Goal: Task Accomplishment & Management: Complete application form

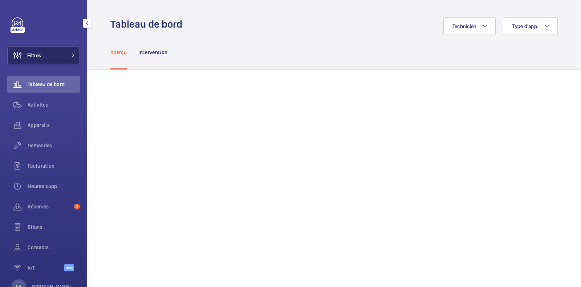
click at [58, 54] on button "Filtres" at bounding box center [43, 55] width 73 height 17
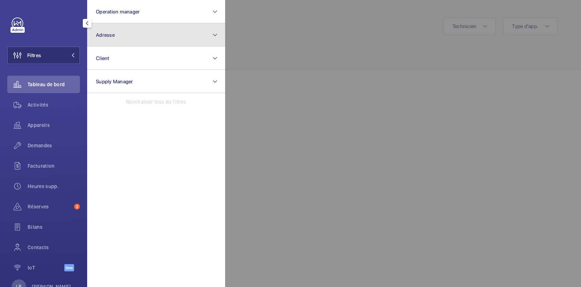
click at [154, 23] on button "Adresse" at bounding box center [156, 34] width 138 height 23
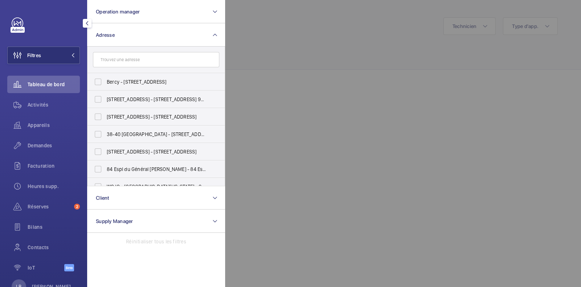
click at [159, 55] on input "text" at bounding box center [156, 59] width 126 height 15
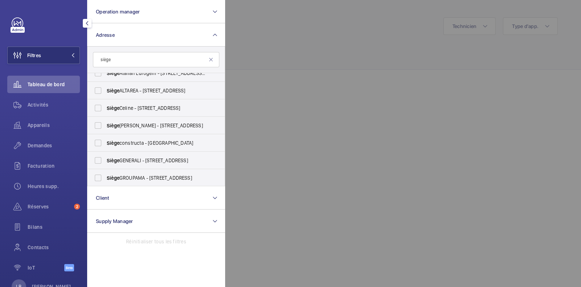
scroll to position [218, 0]
type input "siège"
click at [154, 172] on label "Siège social WM - 20 bis Rue Louis Philippe, NEUILLY-SUR-SEINE 92200" at bounding box center [151, 177] width 126 height 17
click at [105, 172] on input "Siège social WM - 20 bis Rue Louis Philippe, NEUILLY-SUR-SEINE 92200" at bounding box center [98, 177] width 15 height 15
checkbox input "true"
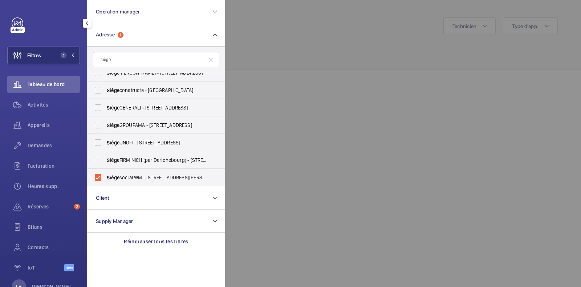
click at [279, 38] on div at bounding box center [515, 143] width 581 height 287
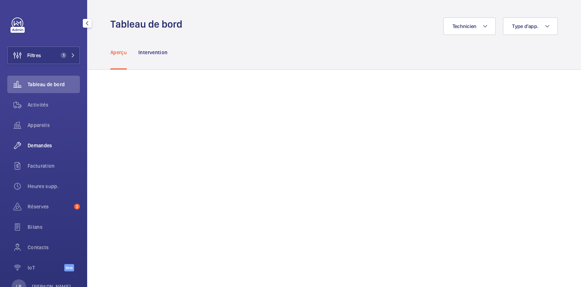
click at [41, 143] on span "Demandes" at bounding box center [54, 145] width 52 height 7
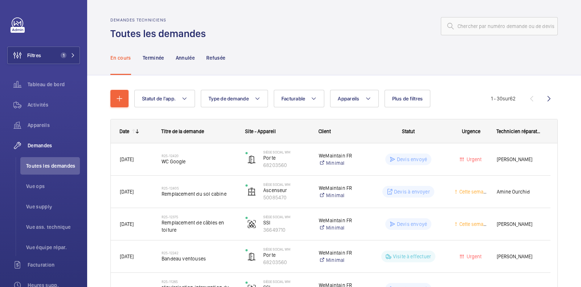
click at [350, 24] on div at bounding box center [384, 25] width 348 height 17
click at [410, 104] on button "Plus de filtres" at bounding box center [408, 98] width 46 height 17
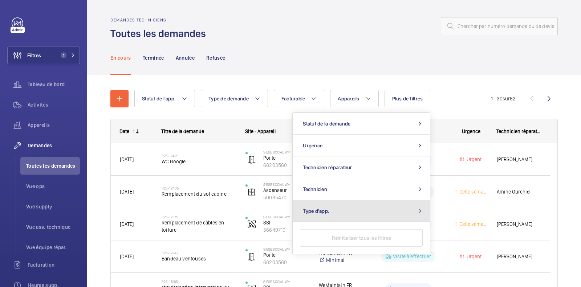
click at [350, 211] on button "Type d'app." at bounding box center [361, 211] width 137 height 22
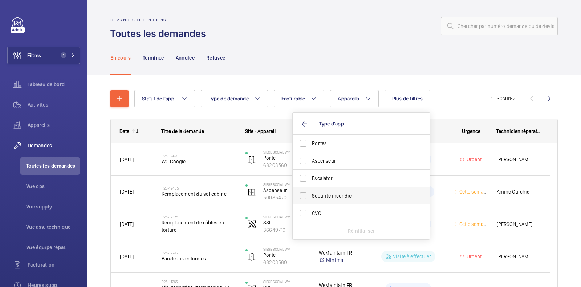
click at [348, 199] on span "Sécurité incendie" at bounding box center [362, 195] width 100 height 7
click at [311, 199] on input "Sécurité incendie" at bounding box center [303, 195] width 15 height 15
checkbox input "true"
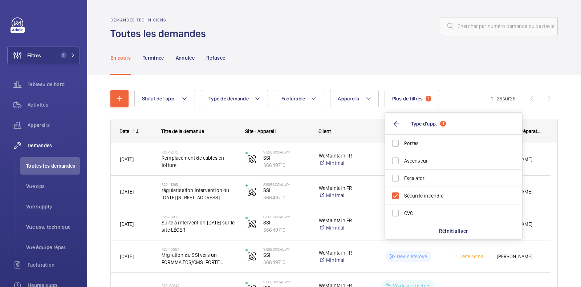
click at [277, 47] on div "En cours Terminée Annulée Refusée" at bounding box center [334, 57] width 448 height 35
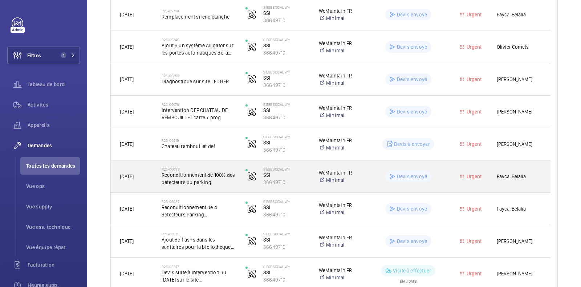
scroll to position [346, 0]
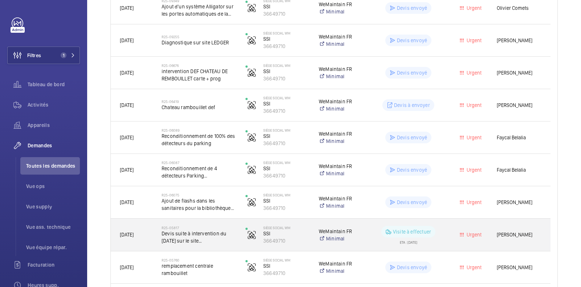
click at [222, 230] on span "Devis suite à intervention du 22/04/25 sur le site chateau de Rambouillet" at bounding box center [199, 237] width 74 height 15
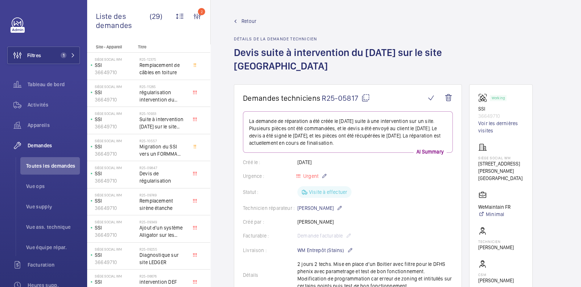
click at [367, 96] on mat-icon at bounding box center [366, 97] width 9 height 9
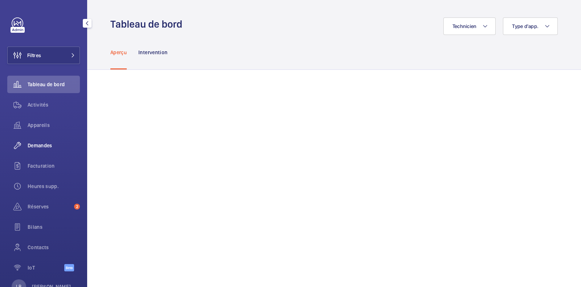
click at [51, 142] on span "Demandes" at bounding box center [54, 145] width 52 height 7
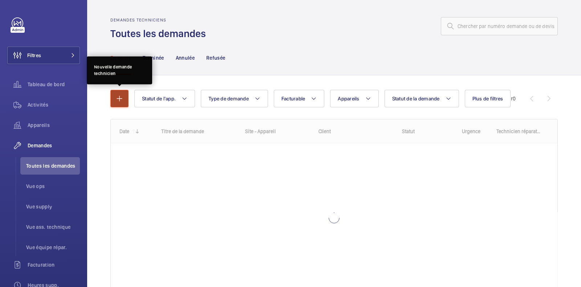
click at [116, 95] on mat-icon "button" at bounding box center [119, 98] width 9 height 9
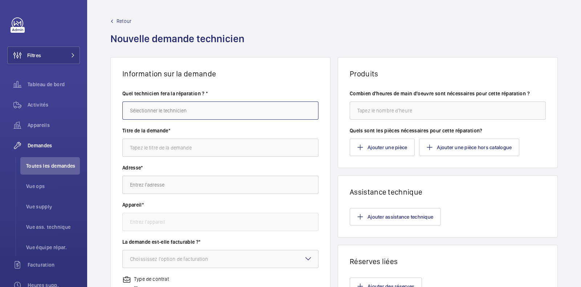
click at [166, 111] on input "text" at bounding box center [220, 110] width 196 height 18
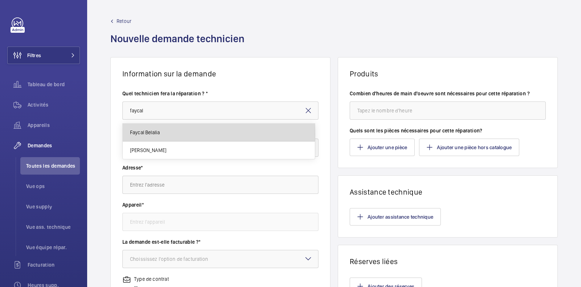
click at [162, 134] on mat-option "Faycal Belalia" at bounding box center [219, 133] width 192 height 18
type input "Faycal Belalia"
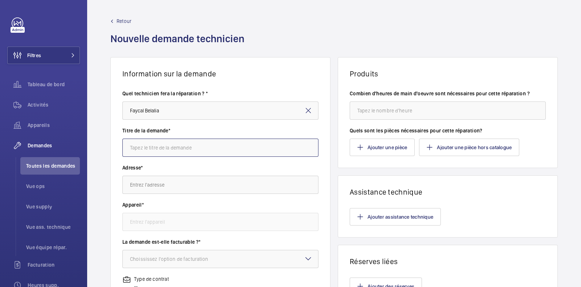
click at [169, 147] on input "text" at bounding box center [220, 147] width 196 height 18
type input "diagnostique de bon fonctionnement de la centrale"
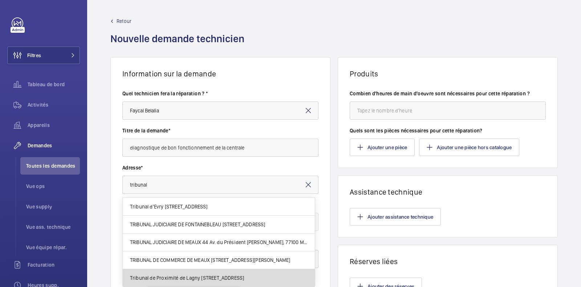
click at [185, 276] on span "Tribunal de Proximité de Lagny [STREET_ADDRESS]" at bounding box center [187, 277] width 114 height 7
type input "Tribunal de Proximité de Lagny [STREET_ADDRESS]"
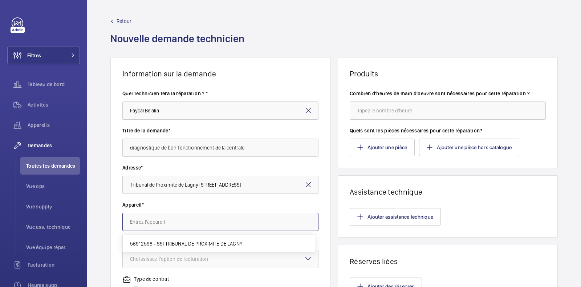
click at [173, 228] on input "text" at bounding box center [220, 222] width 196 height 18
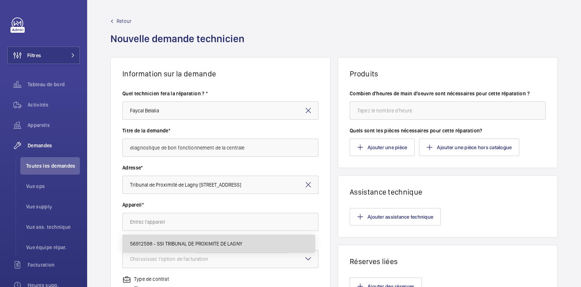
click at [163, 243] on span "56912598 - SSI TRIBUNAL DE PROXIMITE DE LAGNY" at bounding box center [186, 243] width 112 height 7
type input "56912598 - SSI TRIBUNAL DE PROXIMITE DE LAGNY"
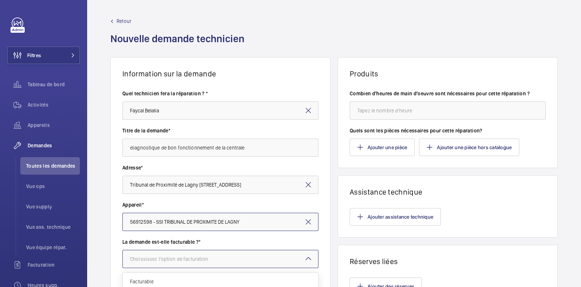
click at [162, 255] on div "Choississez l'option de facturation" at bounding box center [178, 258] width 97 height 7
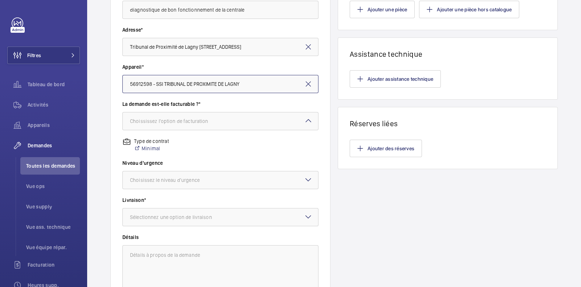
scroll to position [140, 0]
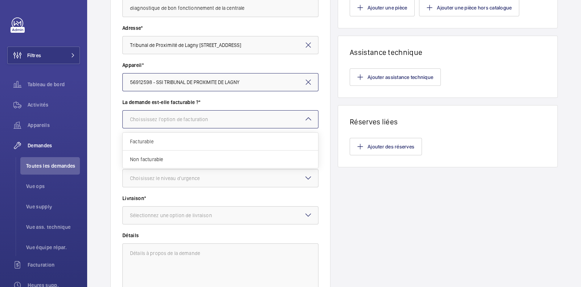
click at [226, 122] on div at bounding box center [220, 118] width 195 height 17
click at [166, 148] on div "Facturable" at bounding box center [220, 142] width 195 height 18
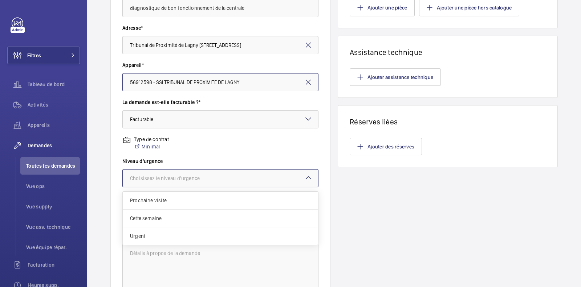
click at [157, 177] on div "Choisissez le niveau d'urgence" at bounding box center [174, 177] width 88 height 7
click at [153, 235] on span "Urgent" at bounding box center [220, 235] width 181 height 7
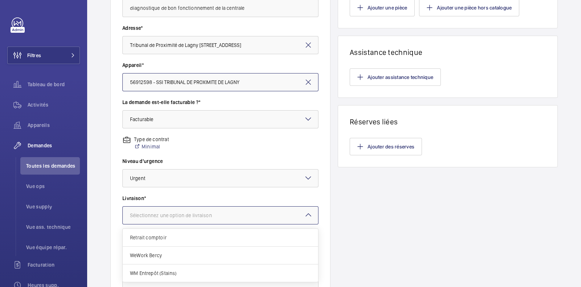
click at [197, 215] on div "Sélectionnez une option de livraison" at bounding box center [180, 214] width 100 height 7
click at [169, 254] on span "WeWork Bercy" at bounding box center [220, 254] width 181 height 7
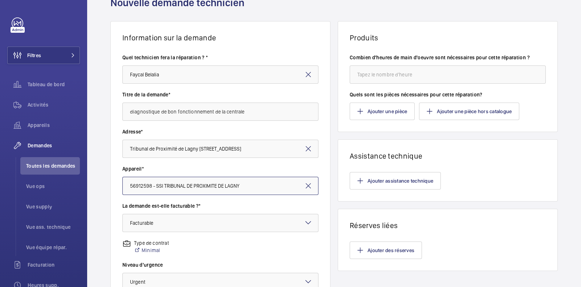
scroll to position [36, 0]
click at [259, 113] on input "diagnostique de bon fonctionnement de la centrale" at bounding box center [220, 111] width 196 height 18
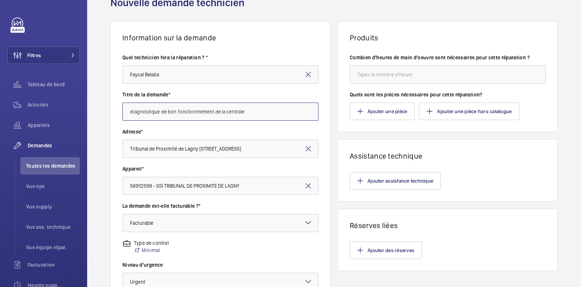
scroll to position [209, 0]
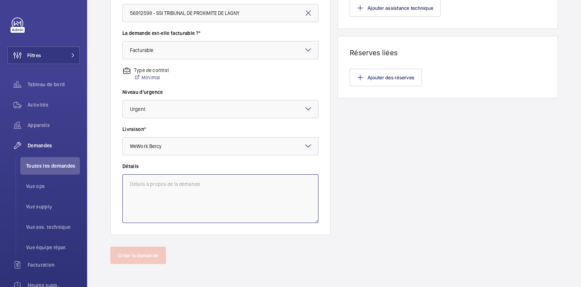
click at [203, 197] on textarea at bounding box center [220, 198] width 196 height 49
paste textarea "diagnostique de bon fonctionnement de la centrale"
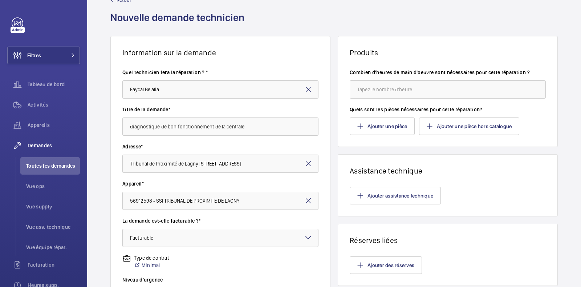
scroll to position [0, 0]
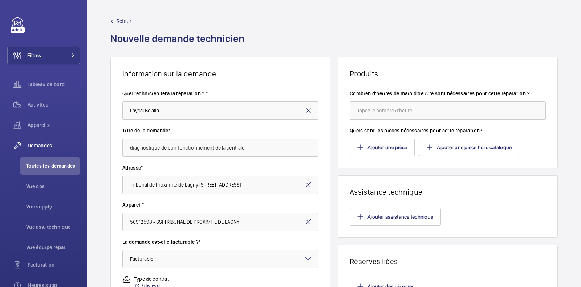
type textarea "diagnostique de bon fonctionnement de la centrale"
click at [381, 111] on input "number" at bounding box center [448, 110] width 196 height 18
type input "4"
click at [463, 173] on div "Produits Combien d'heures de main d'oeuvre sont nécessaires pour cette réparati…" at bounding box center [448, 250] width 220 height 386
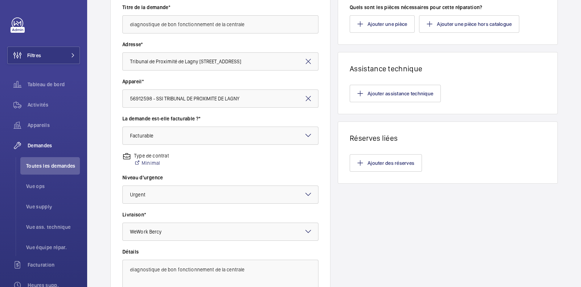
scroll to position [209, 0]
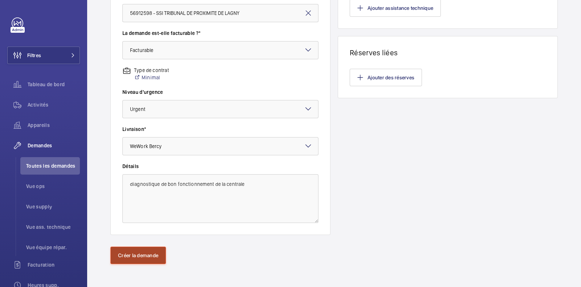
click at [143, 255] on button "Créer la demande" at bounding box center [138, 254] width 56 height 17
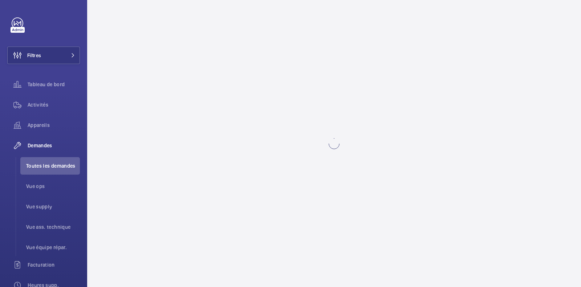
scroll to position [0, 0]
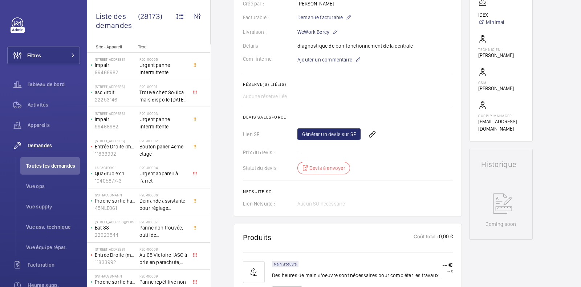
scroll to position [209, 0]
click at [341, 133] on link "Générer un devis sur SF" at bounding box center [329, 136] width 63 height 12
